Goal: Task Accomplishment & Management: Use online tool/utility

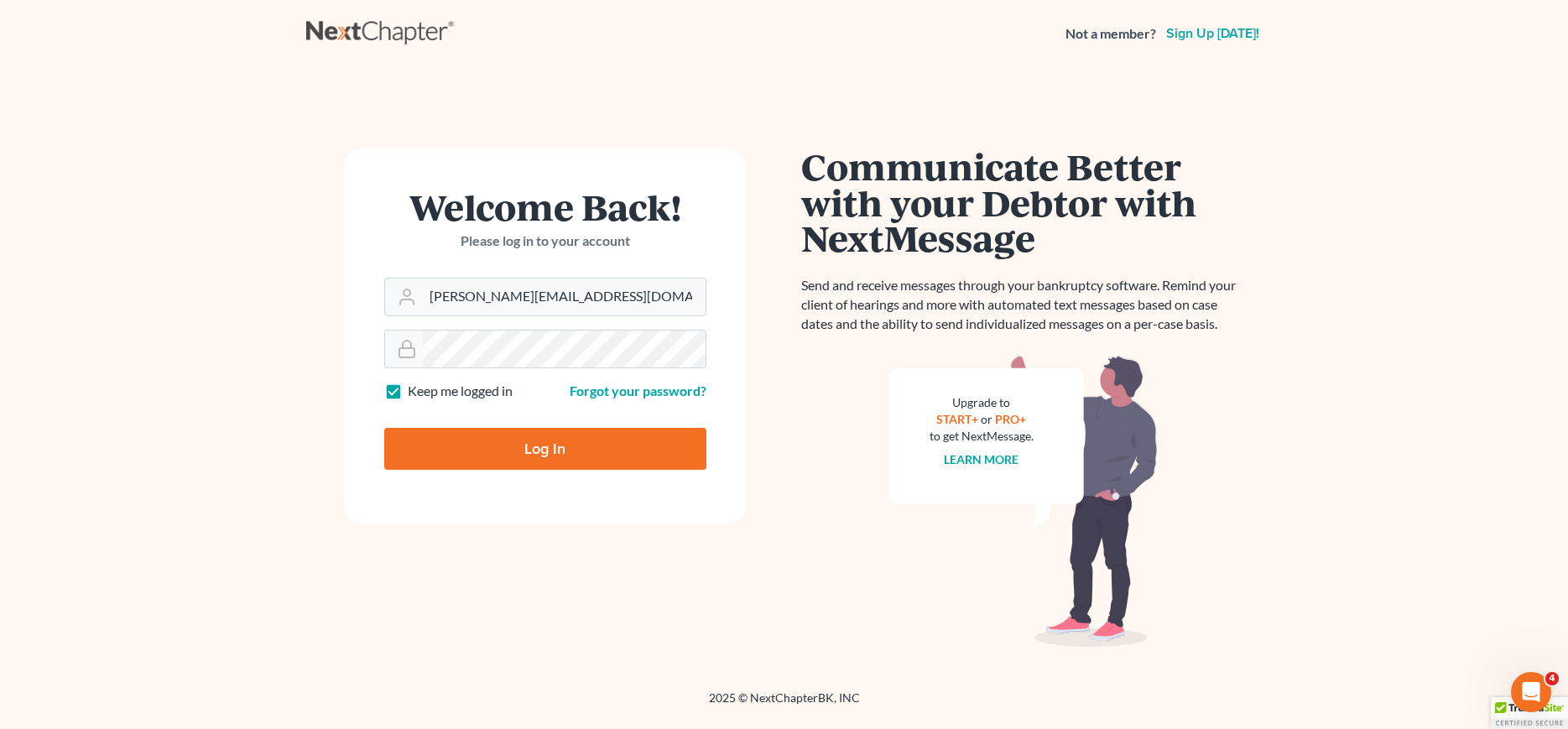
click at [550, 449] on input "Log In" at bounding box center [545, 448] width 322 height 41
type input "Thinking..."
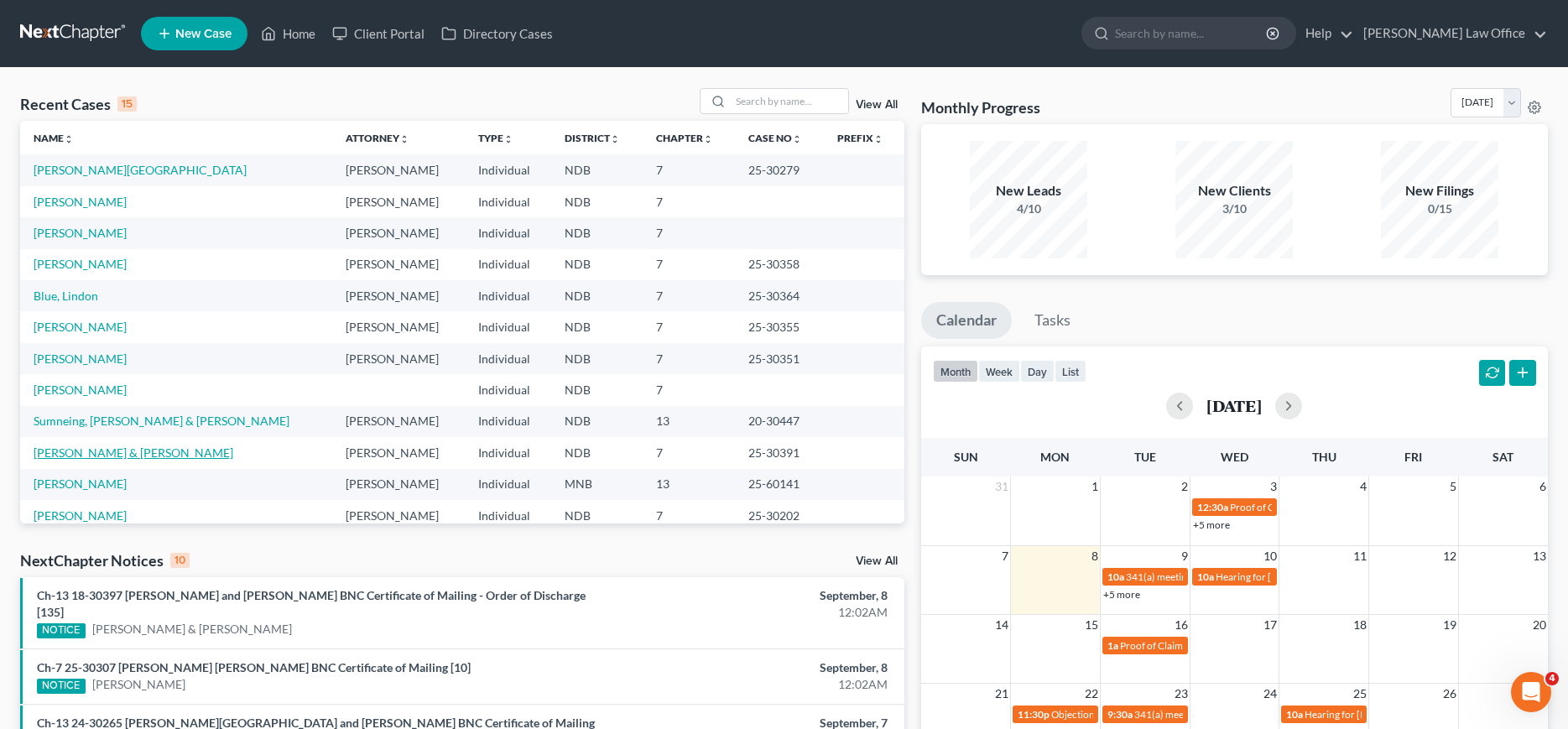
click at [65, 455] on link "[PERSON_NAME] & [PERSON_NAME]" at bounding box center [133, 452] width 199 height 14
select select "0"
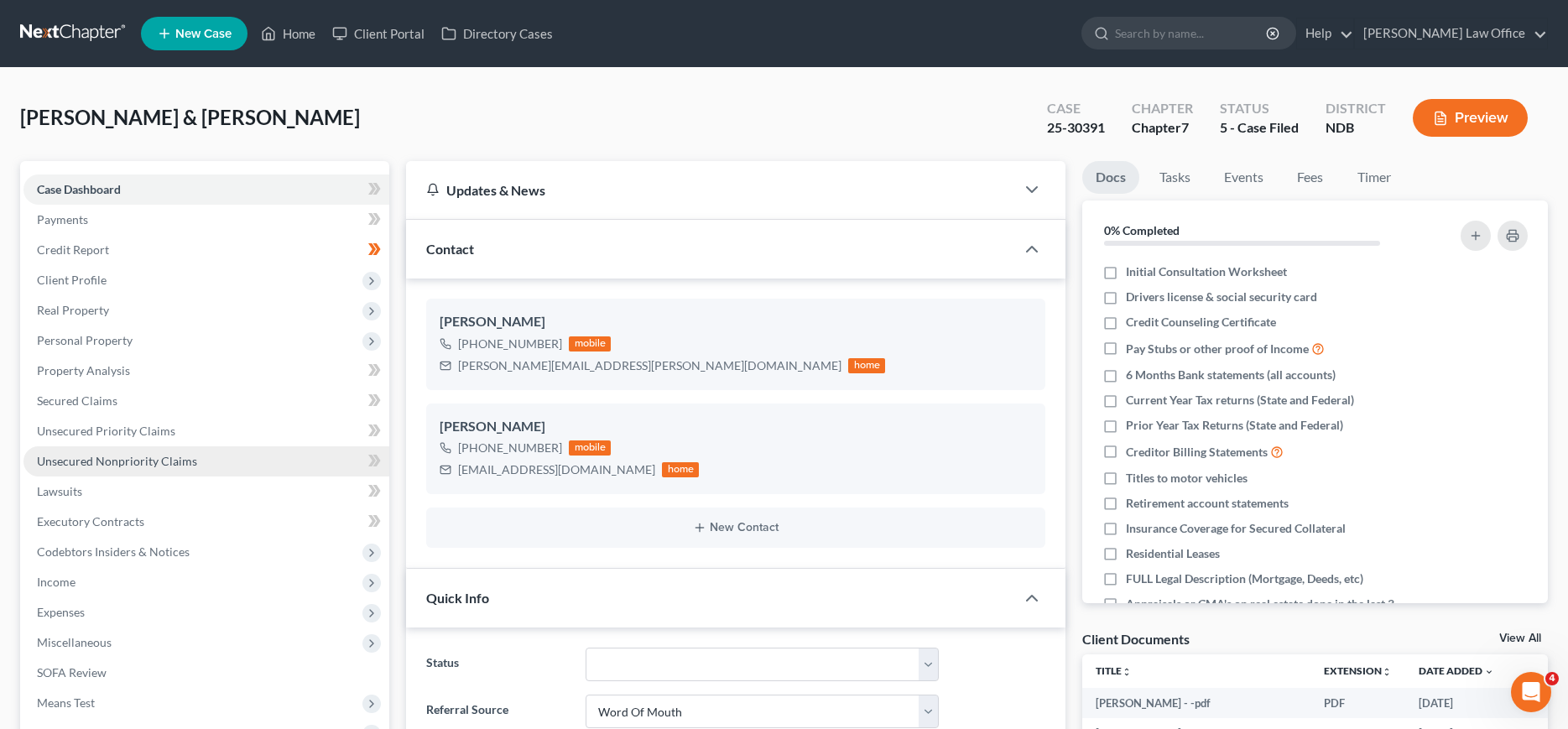
click at [87, 470] on link "Unsecured Nonpriority Claims" at bounding box center [206, 461] width 365 height 31
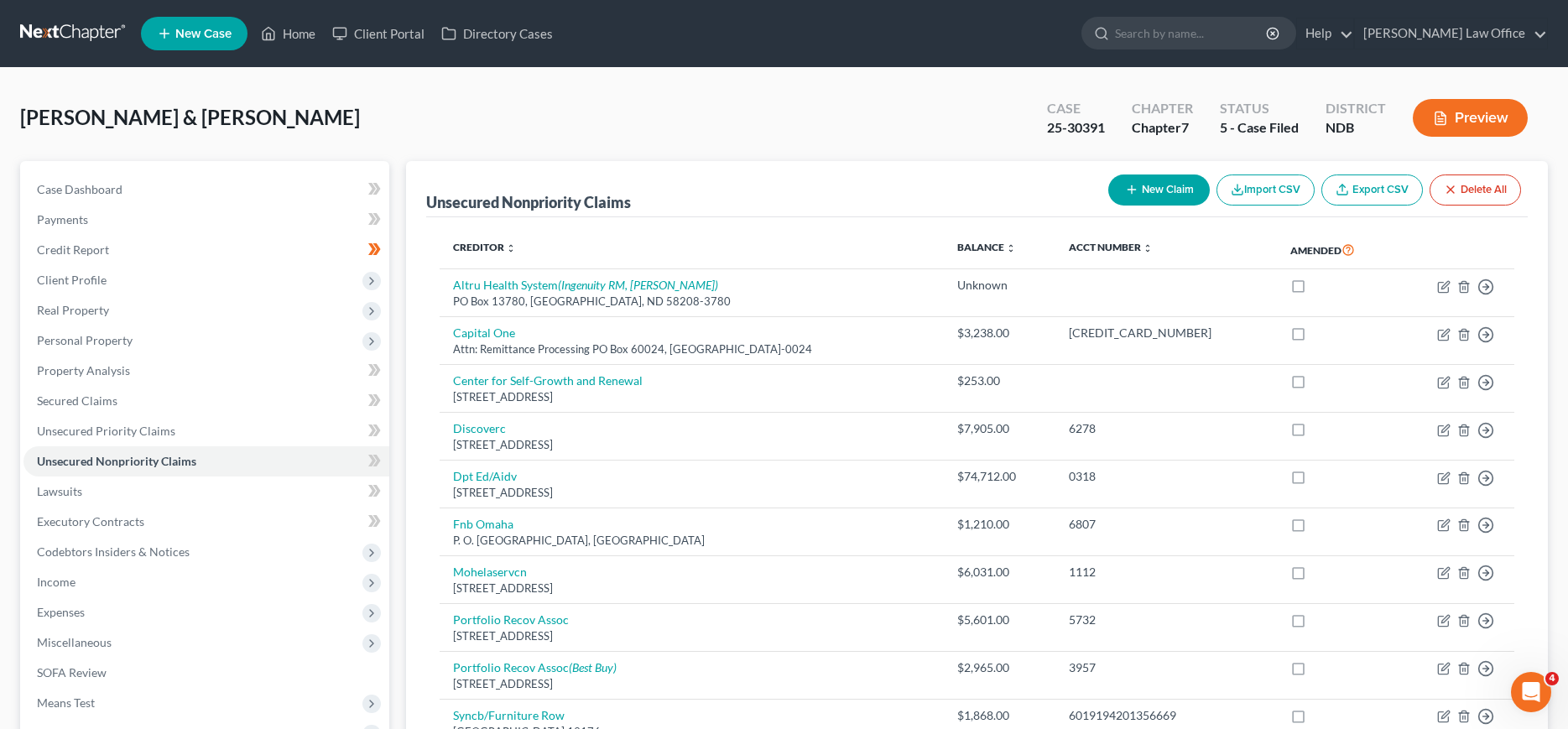
click at [67, 33] on link at bounding box center [73, 34] width 108 height 31
